Goal: Information Seeking & Learning: Learn about a topic

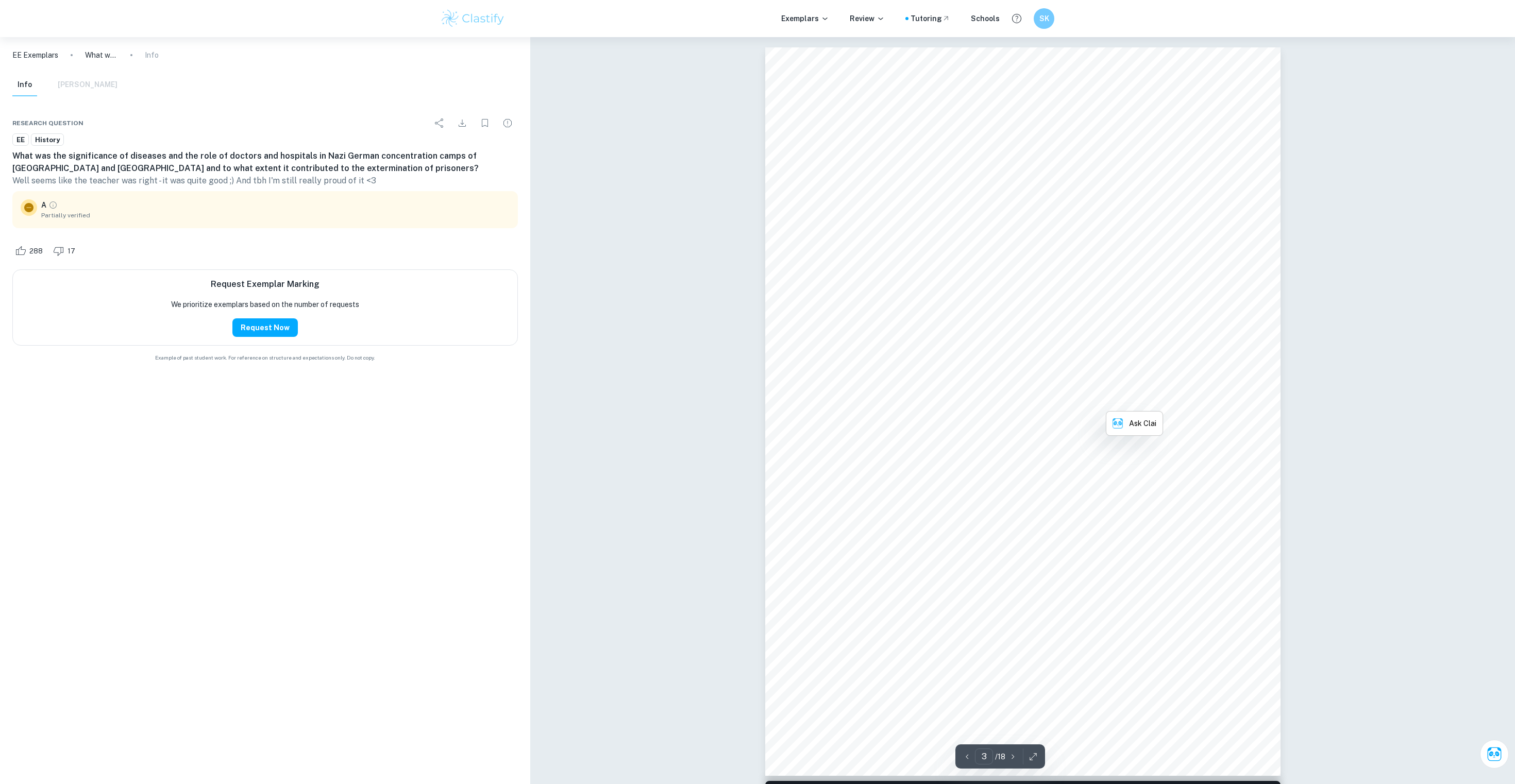
scroll to position [1385, 0]
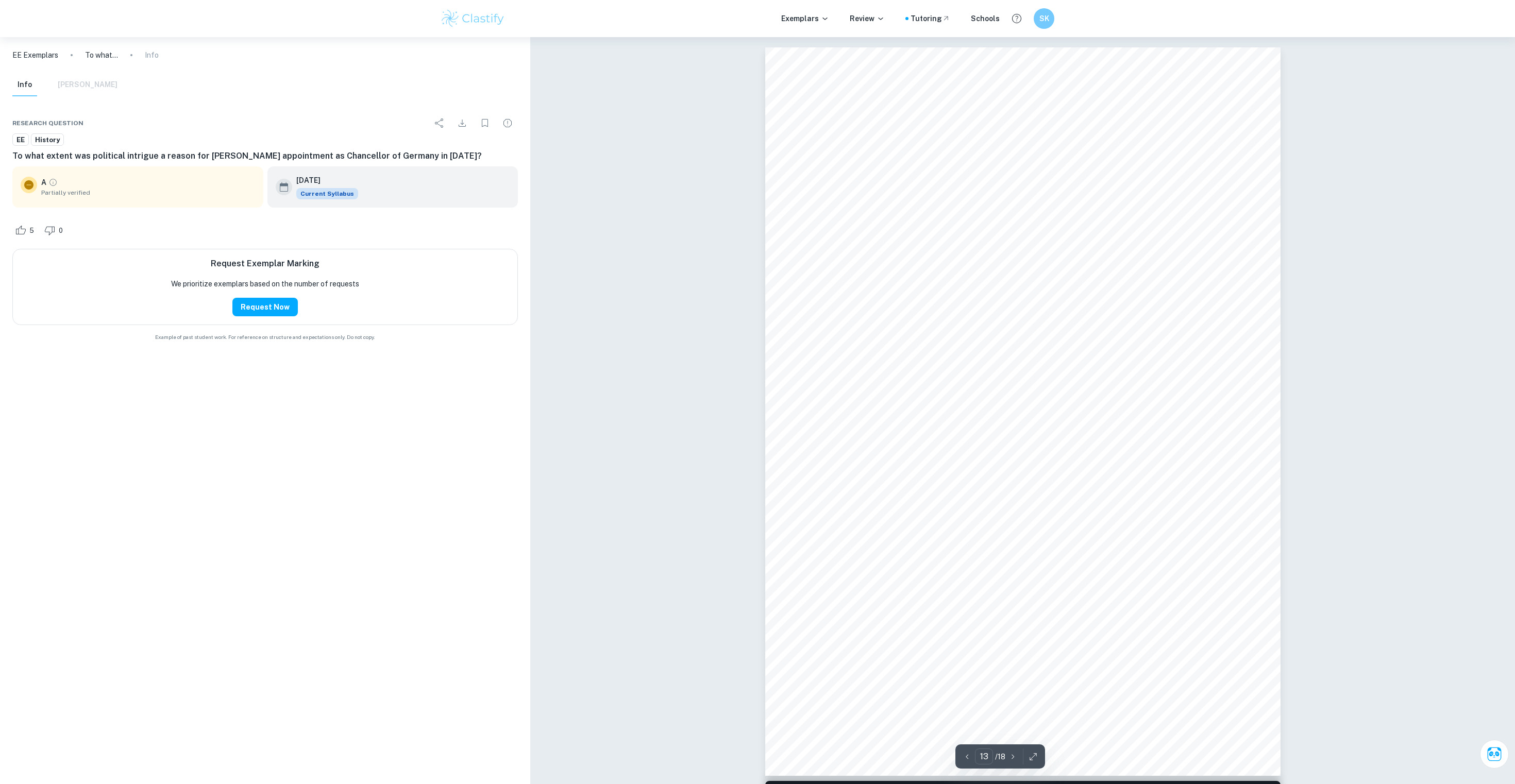
scroll to position [9234, 0]
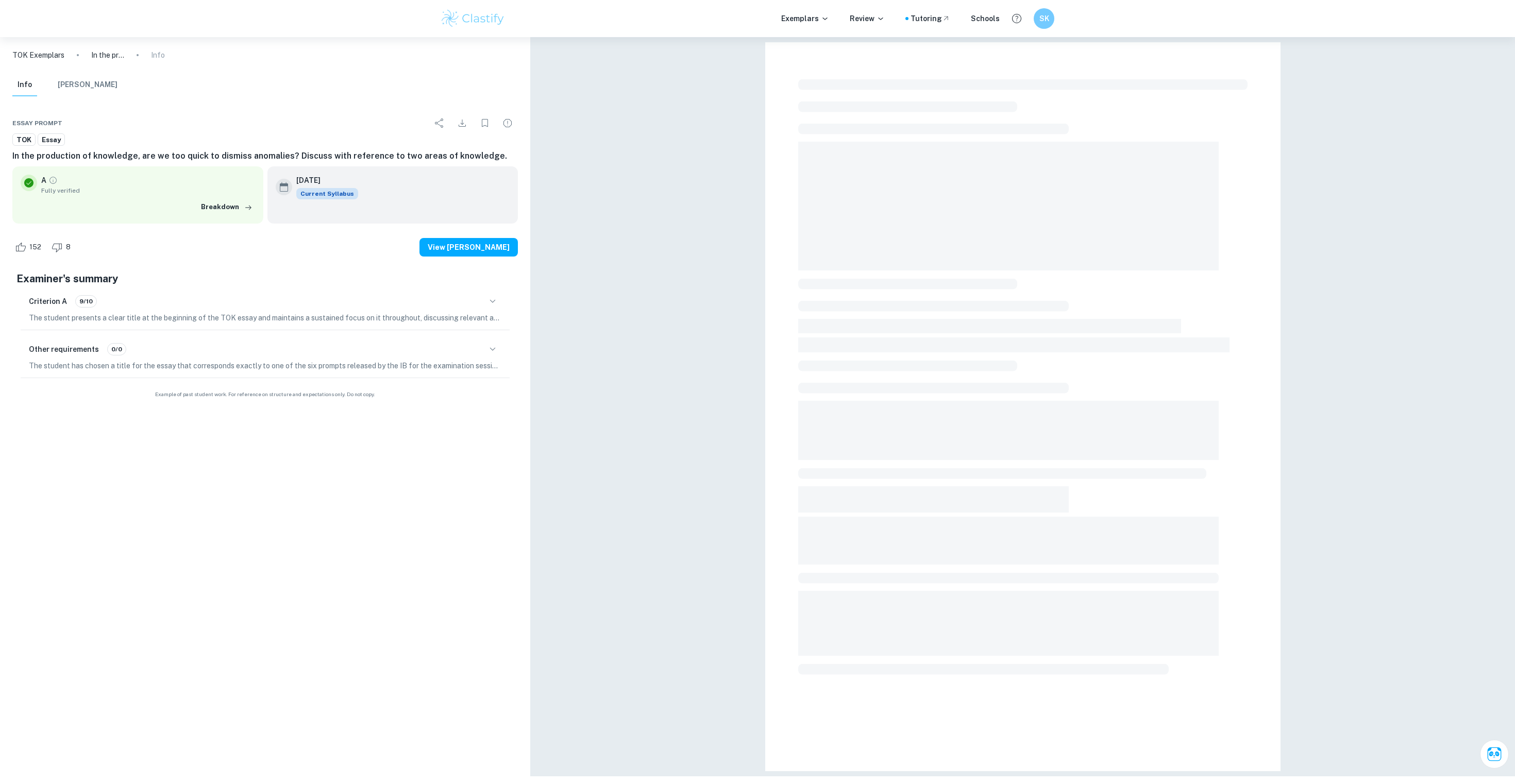
scroll to position [37, 0]
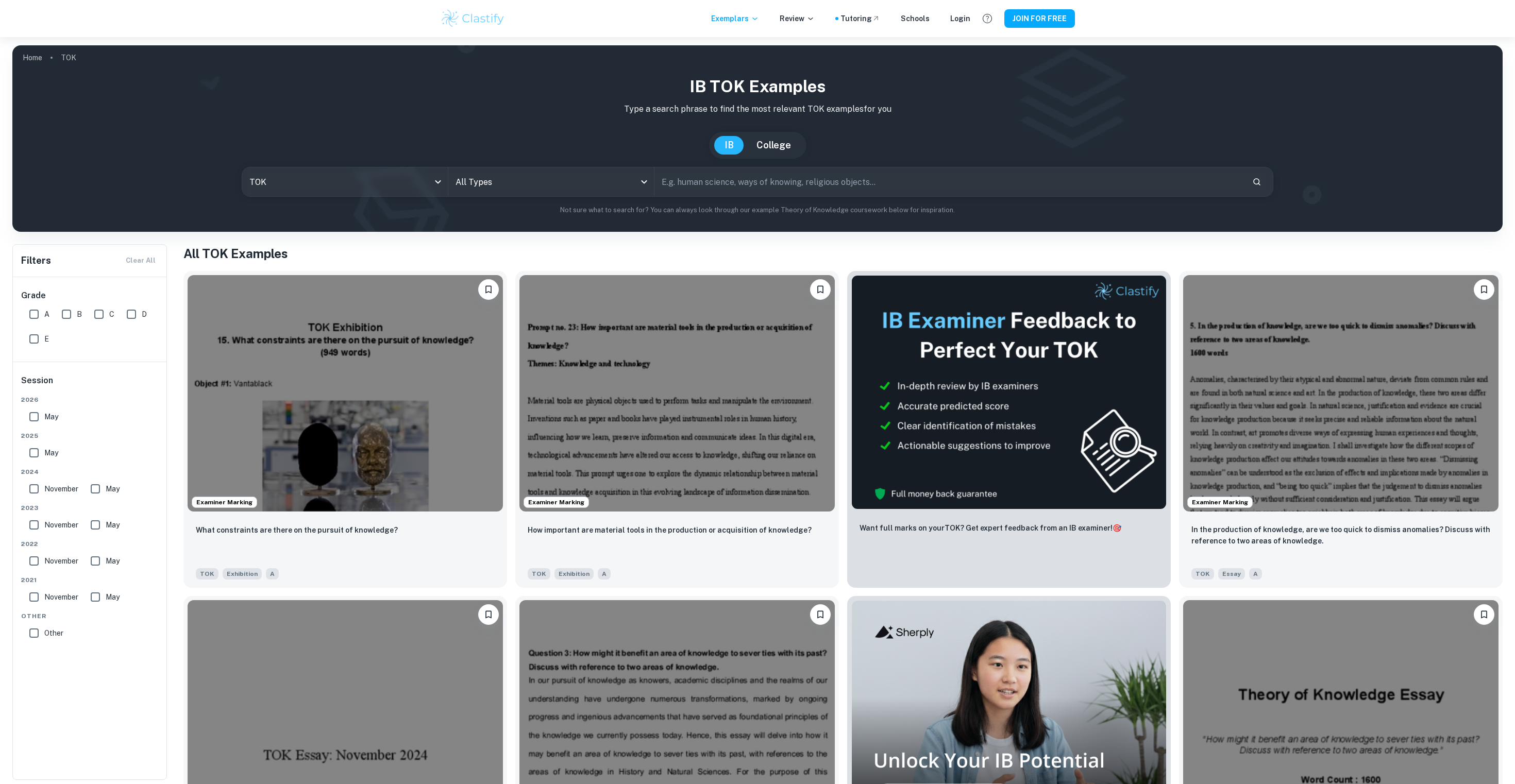
checkbox input "true"
